Goal: Browse casually

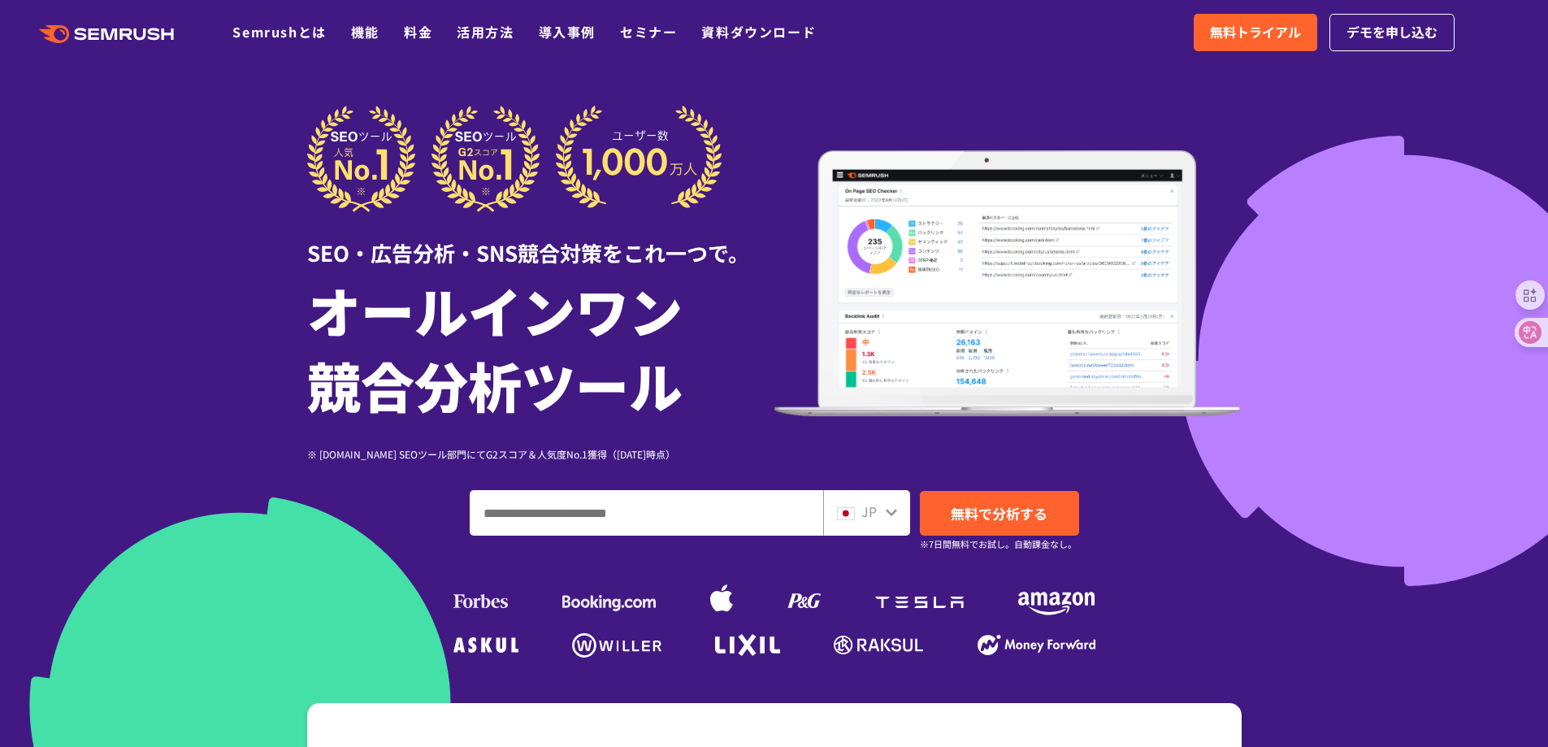
click at [307, 657] on div "SEO・広告分析・SNS競合対策をこれ一つで。 オールインワン 競合分析ツール ※ [DOMAIN_NAME] SEOツール部門にてG2スコア＆人気度No.1…" at bounding box center [774, 384] width 935 height 557
click at [849, 512] on img at bounding box center [846, 513] width 18 height 13
click at [893, 517] on icon at bounding box center [891, 512] width 13 height 13
click at [893, 516] on icon at bounding box center [891, 512] width 13 height 13
click at [307, 544] on div "SEO・広告分析・SNS競合対策をこれ一つで。 オールインワン 競合分析ツール ※ [DOMAIN_NAME] SEOツール部門にてG2スコア＆人気度No.1…" at bounding box center [774, 384] width 935 height 557
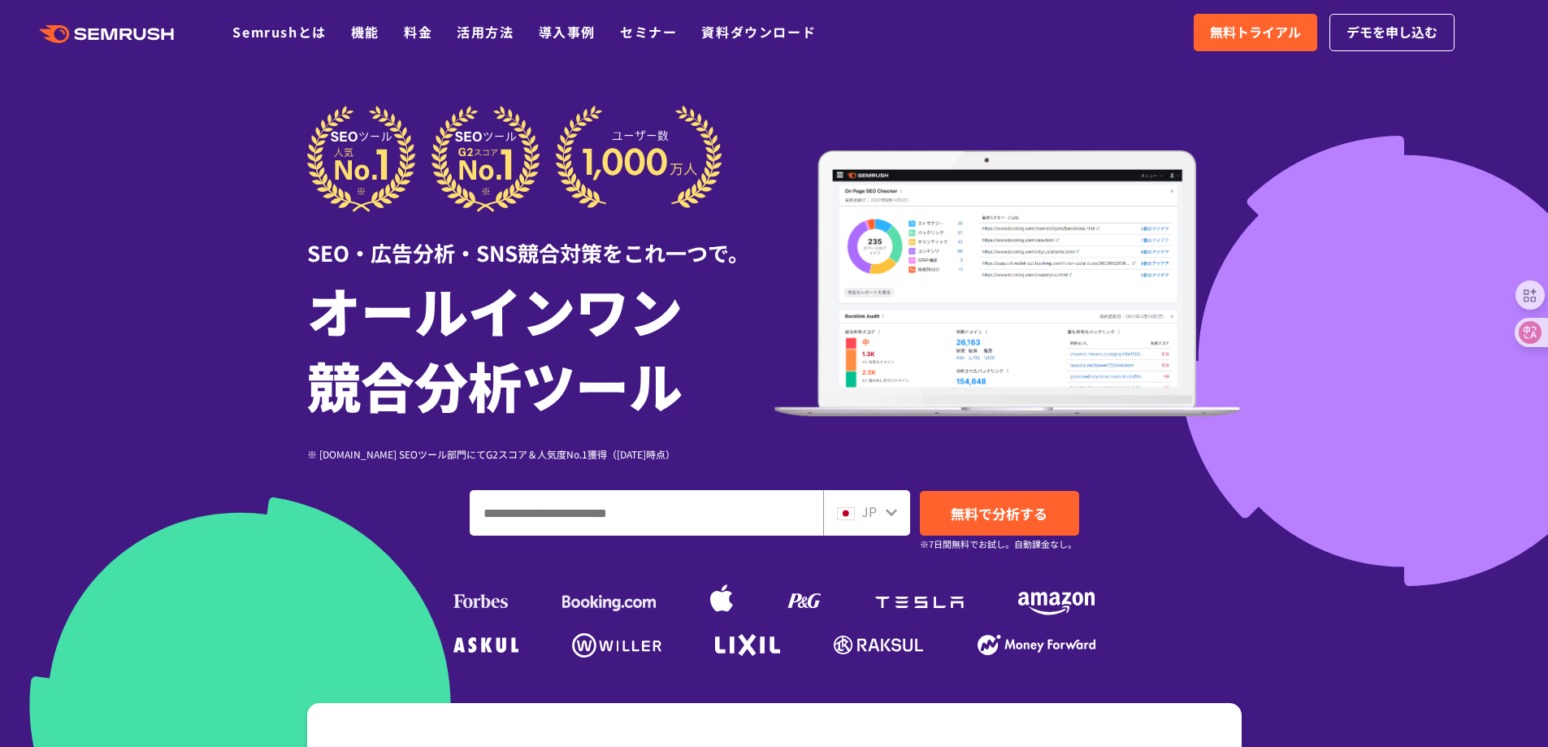
click at [228, 400] on div at bounding box center [774, 453] width 1548 height 906
